Goal: Information Seeking & Learning: Learn about a topic

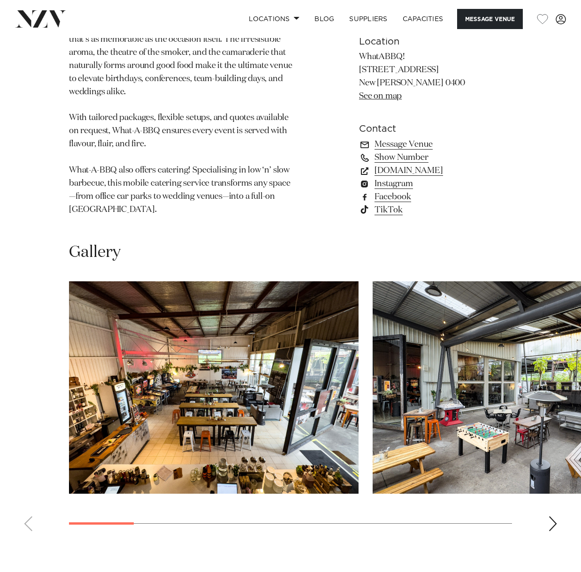
scroll to position [846, 0]
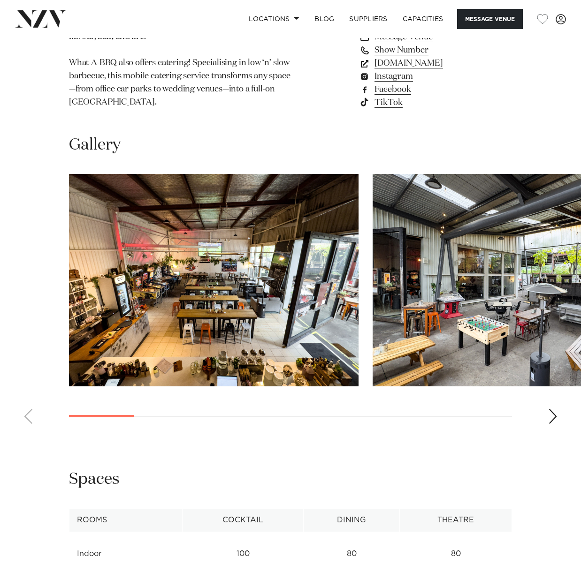
click at [463, 245] on img "2 / 10" at bounding box center [516, 280] width 289 height 213
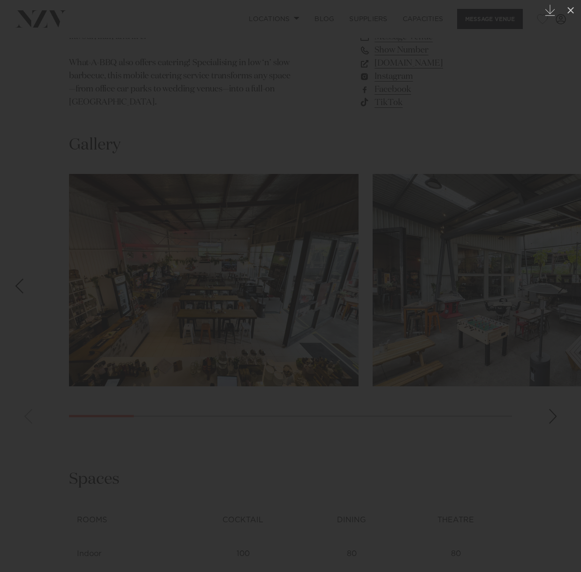
scroll to position [845, 0]
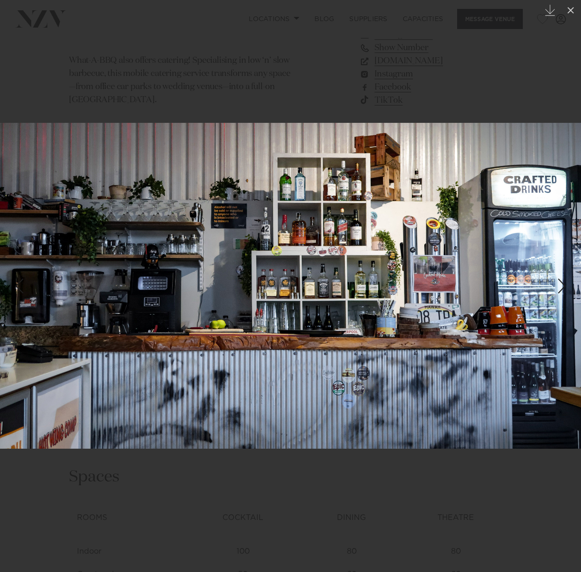
click at [567, 289] on div "Next slide" at bounding box center [561, 286] width 13 height 18
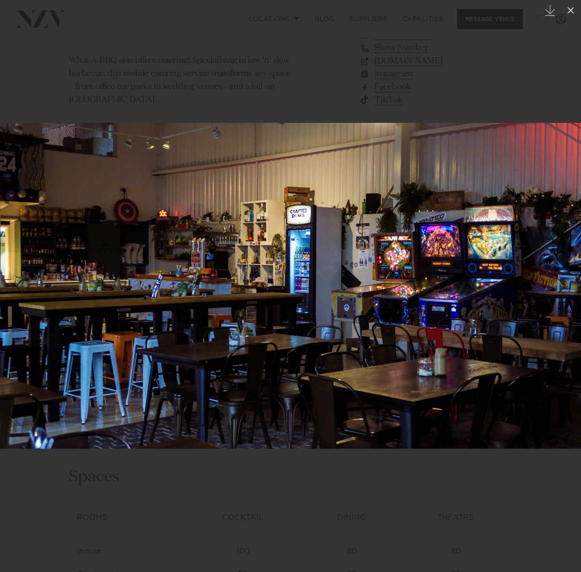
click at [563, 291] on div "Next slide" at bounding box center [561, 286] width 13 height 18
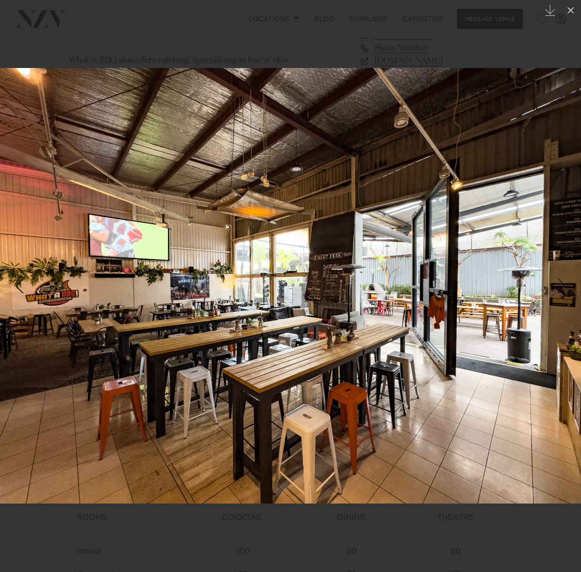
click at [563, 291] on div "5 / 10 Created with Sketch." at bounding box center [290, 286] width 581 height 572
click at [45, 290] on img at bounding box center [290, 286] width 581 height 436
click at [18, 291] on div "5 / 10 Created with Sketch." at bounding box center [290, 286] width 581 height 572
click at [21, 286] on div "Previous slide" at bounding box center [19, 286] width 13 height 18
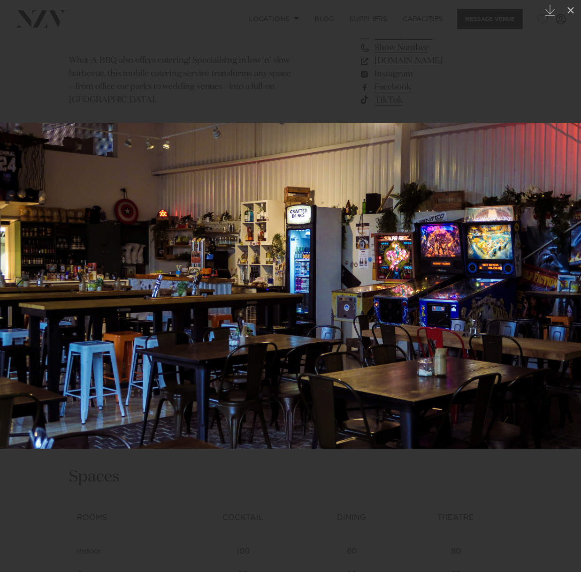
click at [19, 284] on div "Previous slide" at bounding box center [19, 286] width 13 height 18
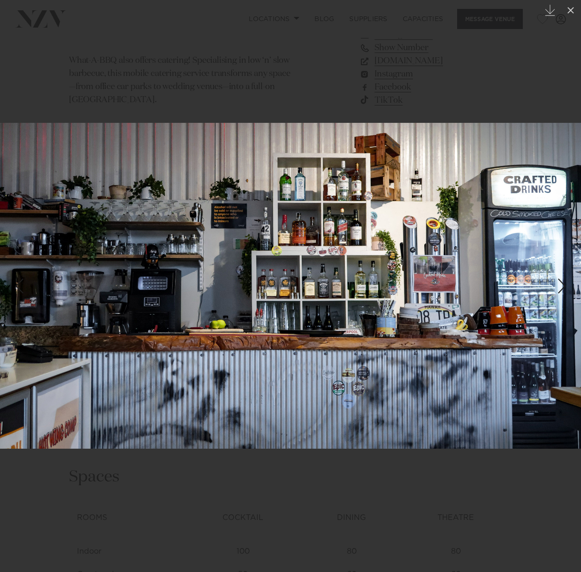
click at [19, 284] on div "Previous slide" at bounding box center [19, 286] width 13 height 18
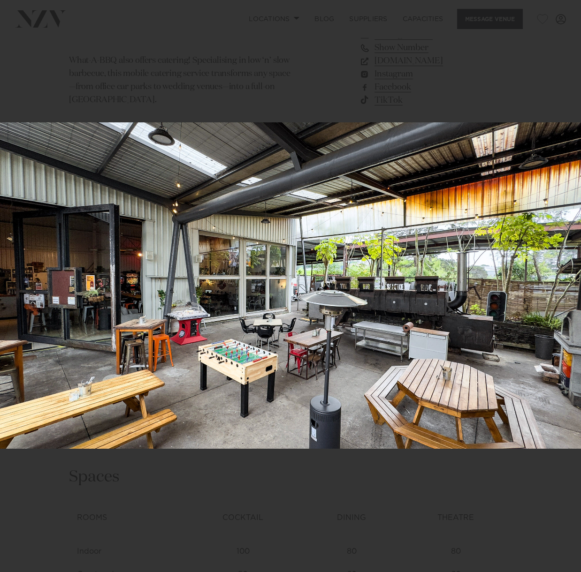
click at [19, 284] on div "2 / 10 Created with Sketch." at bounding box center [290, 286] width 581 height 572
click at [19, 284] on div "Previous slide" at bounding box center [19, 286] width 13 height 18
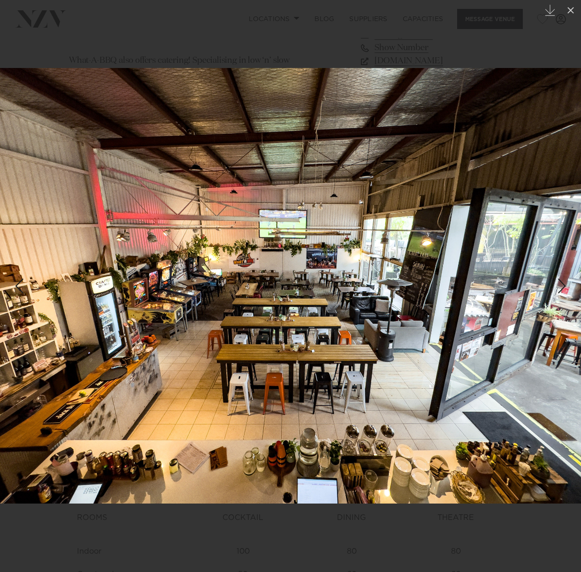
click at [18, 287] on div "Previous slide" at bounding box center [19, 286] width 13 height 18
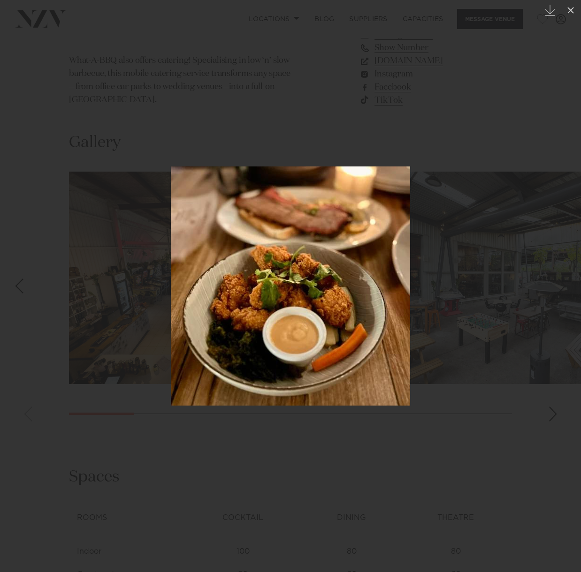
click at [17, 287] on div "Previous slide" at bounding box center [19, 286] width 13 height 18
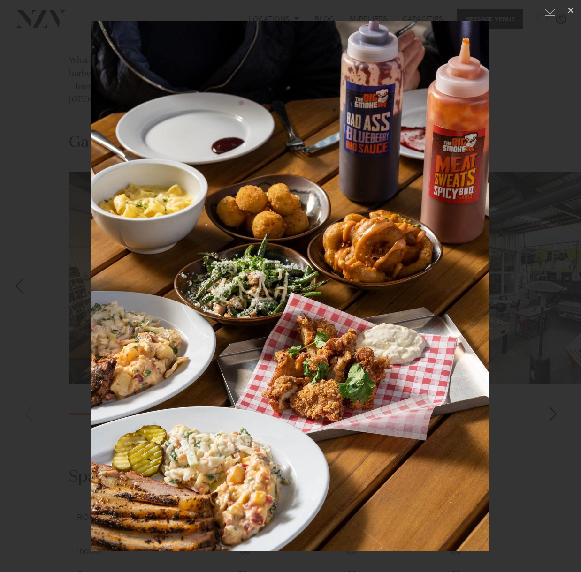
click at [17, 287] on div "Previous slide" at bounding box center [19, 286] width 13 height 18
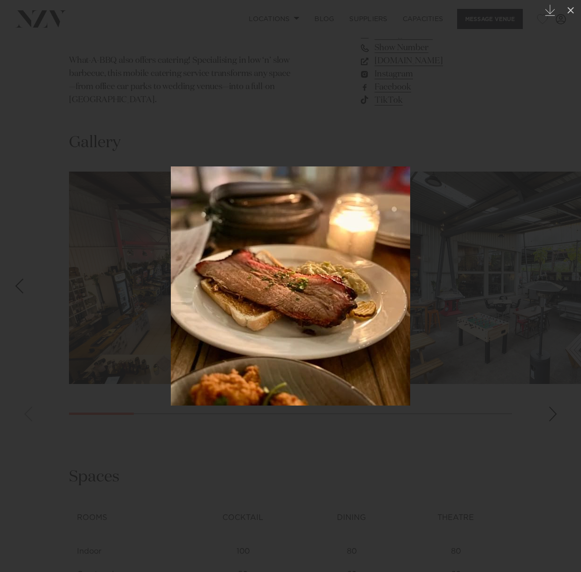
click at [17, 287] on div "Previous slide" at bounding box center [19, 286] width 13 height 18
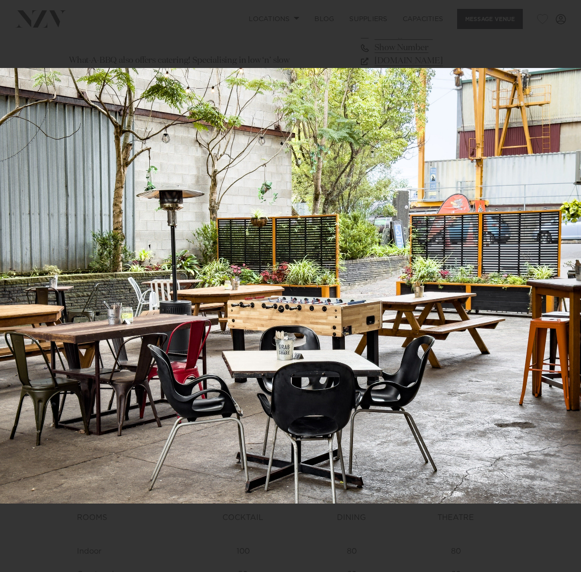
click at [17, 287] on div "7 / 10 Created with Sketch." at bounding box center [290, 286] width 581 height 572
click at [17, 287] on div "Previous slide" at bounding box center [19, 286] width 13 height 18
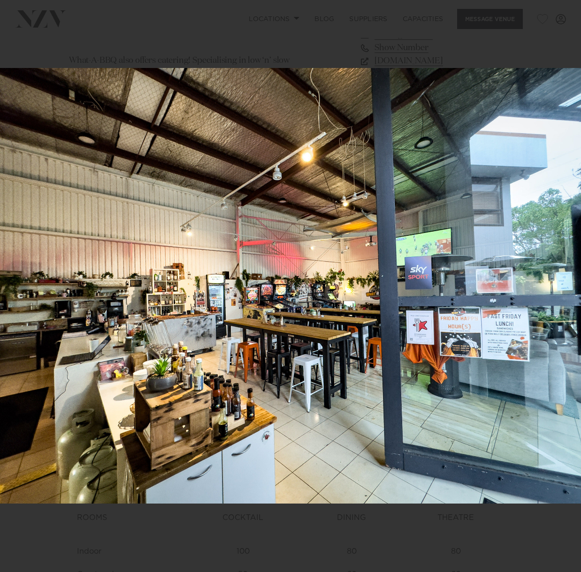
click at [17, 287] on div "6 / 10 Created with Sketch." at bounding box center [290, 286] width 581 height 572
click at [17, 287] on div "Previous slide" at bounding box center [19, 286] width 13 height 18
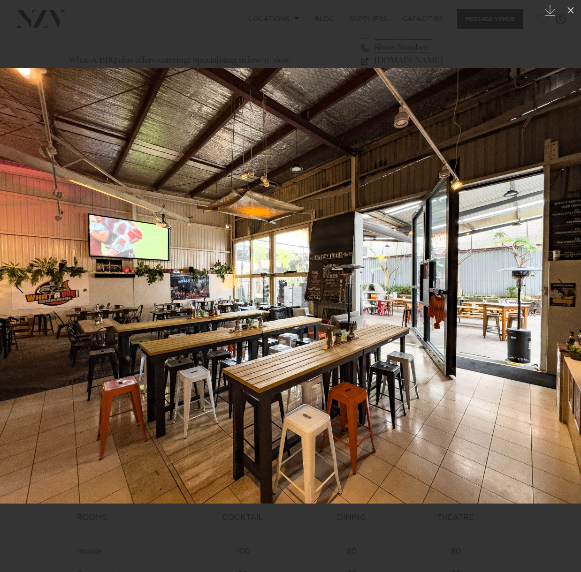
click at [17, 287] on div "Previous slide" at bounding box center [19, 286] width 13 height 18
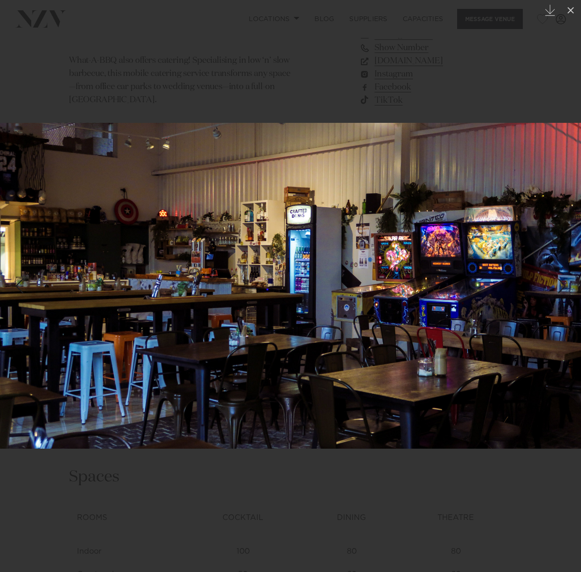
click at [17, 287] on div "Previous slide" at bounding box center [19, 286] width 13 height 18
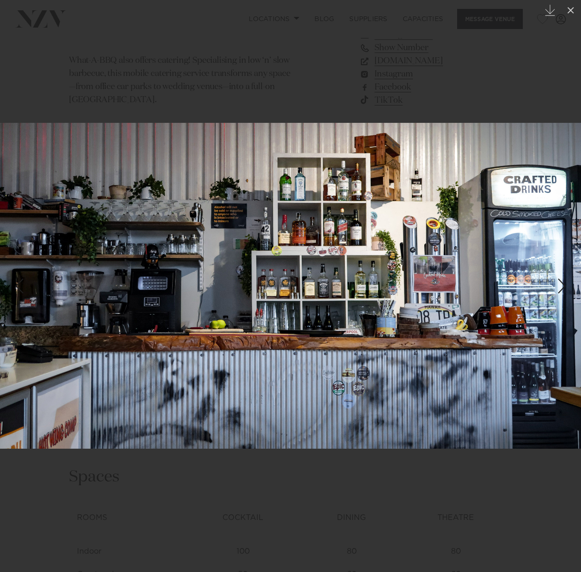
click at [17, 287] on div "Previous slide" at bounding box center [19, 286] width 13 height 18
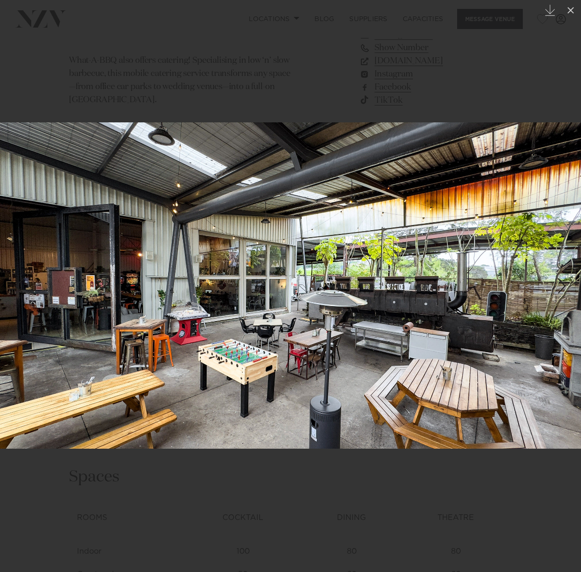
click at [17, 287] on div "Previous slide" at bounding box center [19, 286] width 13 height 18
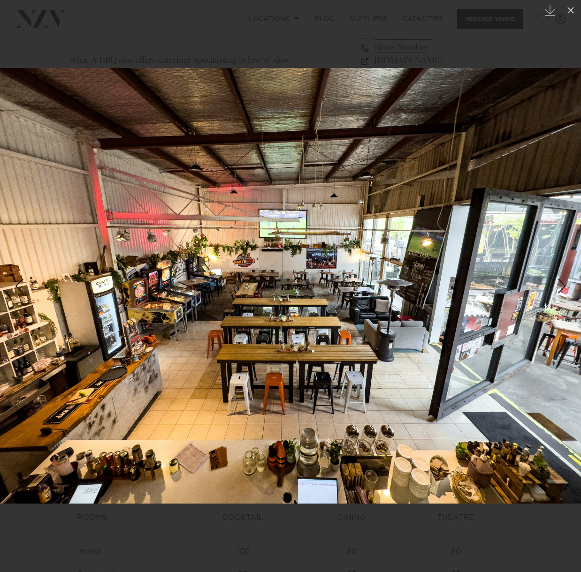
click at [17, 287] on div "Previous slide" at bounding box center [19, 286] width 13 height 18
